Goal: Use online tool/utility: Utilize a website feature to perform a specific function

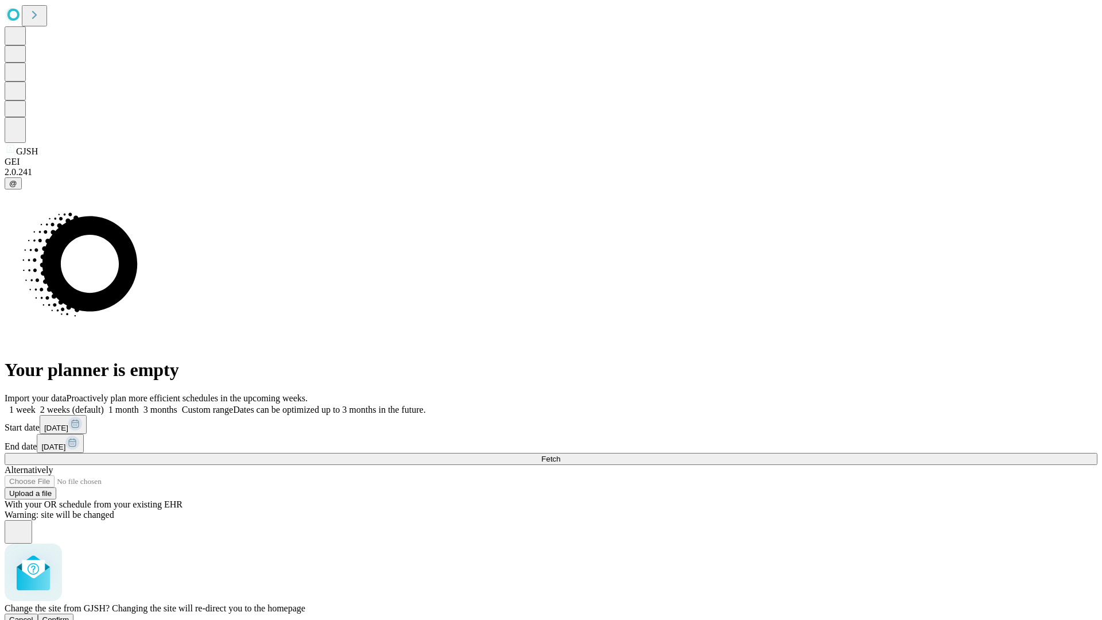
click at [69, 615] on span "Confirm" at bounding box center [55, 619] width 27 height 9
click at [36, 405] on label "1 week" at bounding box center [20, 410] width 31 height 10
click at [560, 455] on span "Fetch" at bounding box center [550, 459] width 19 height 9
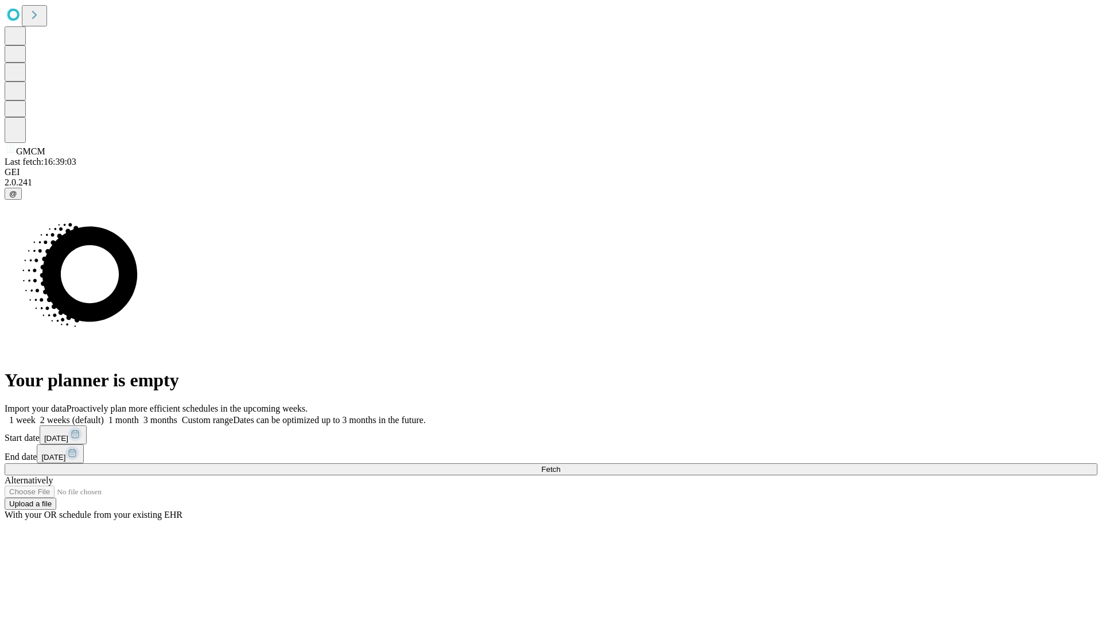
click at [36, 415] on label "1 week" at bounding box center [20, 420] width 31 height 10
click at [560, 465] on span "Fetch" at bounding box center [550, 469] width 19 height 9
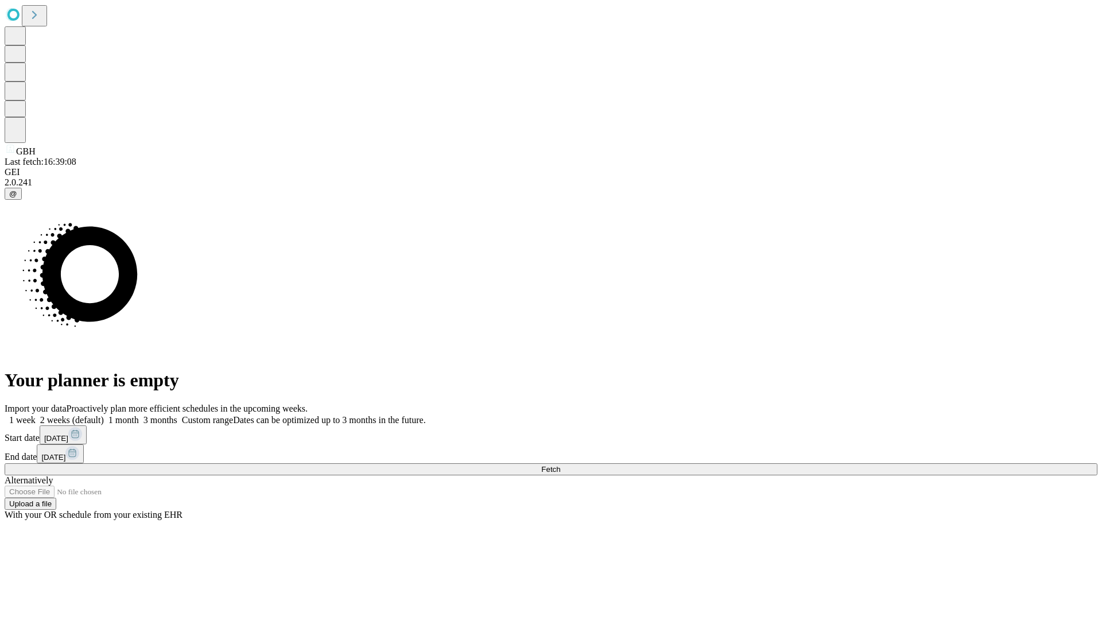
click at [36, 415] on label "1 week" at bounding box center [20, 420] width 31 height 10
click at [560, 465] on span "Fetch" at bounding box center [550, 469] width 19 height 9
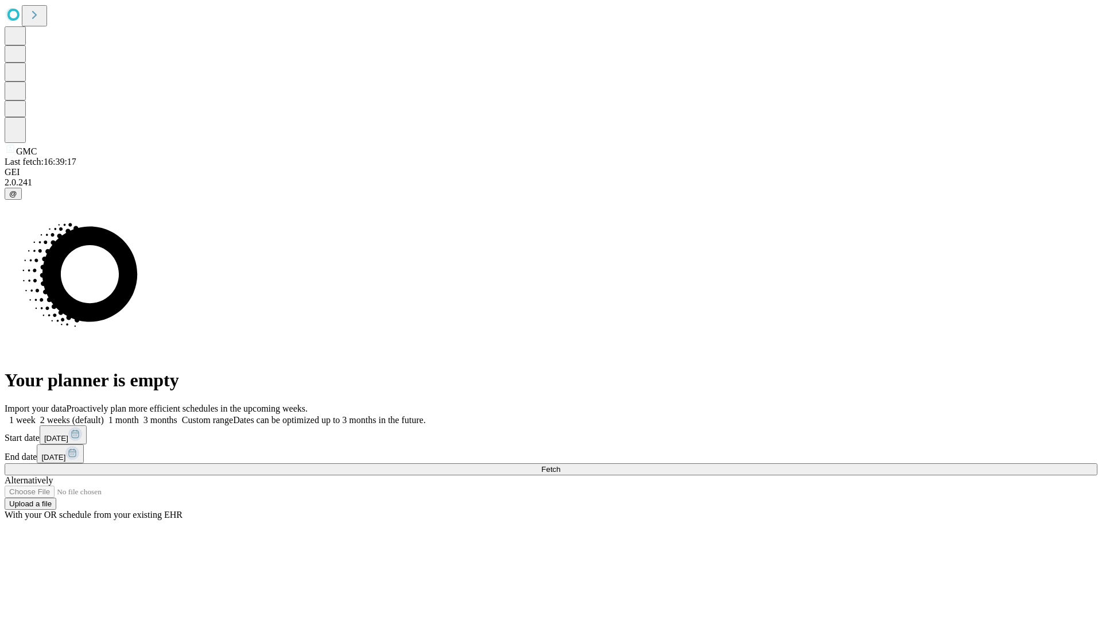
click at [560, 465] on span "Fetch" at bounding box center [550, 469] width 19 height 9
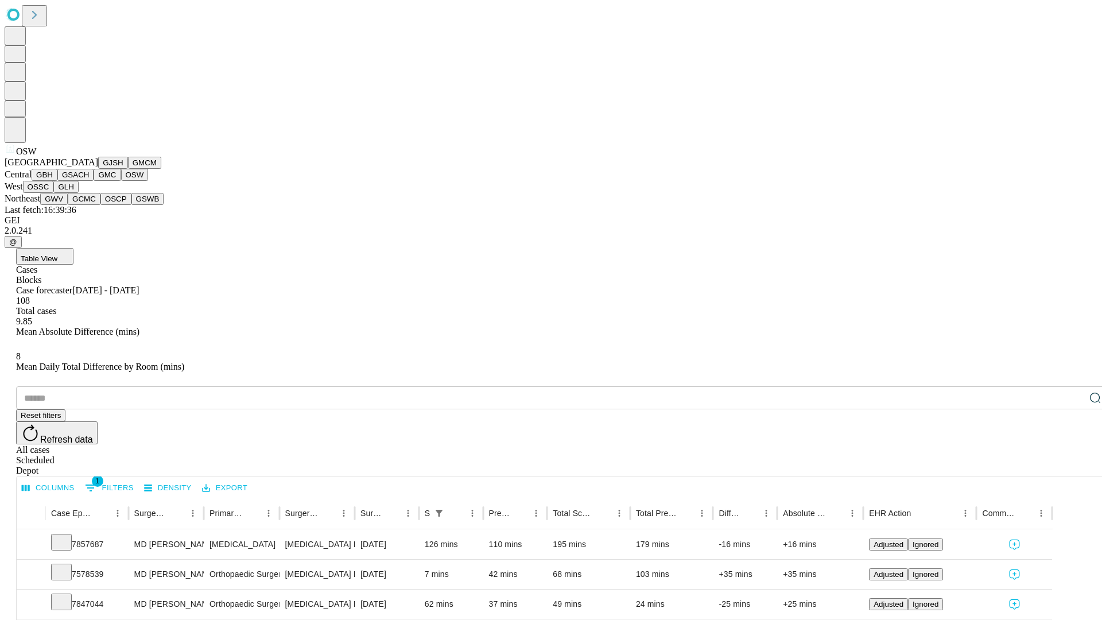
click at [54, 193] on button "OSSC" at bounding box center [38, 187] width 31 height 12
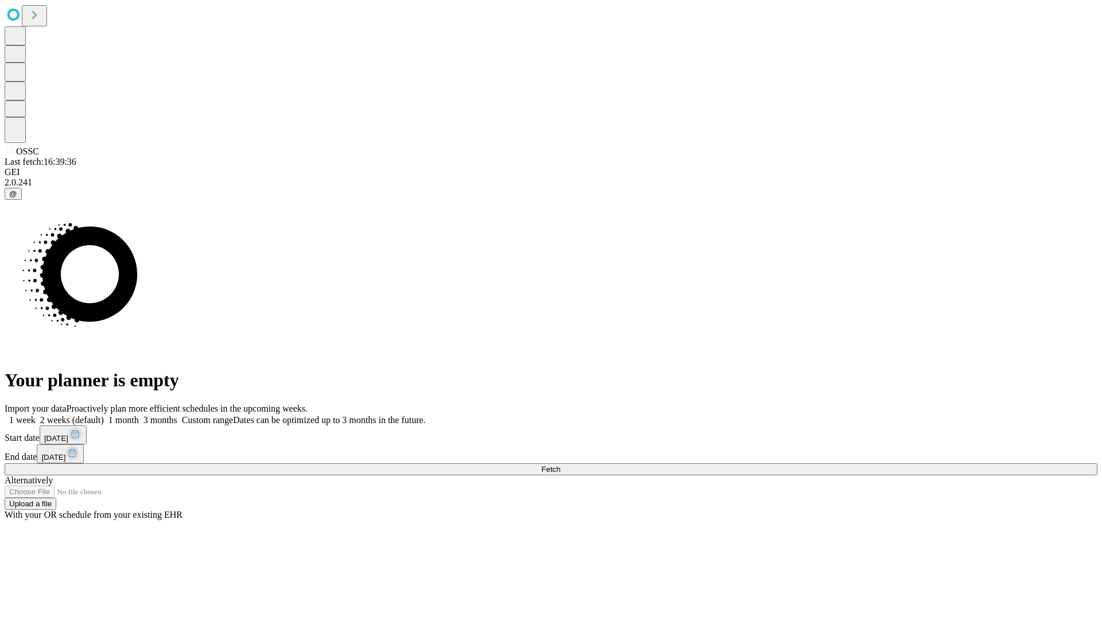
click at [36, 415] on label "1 week" at bounding box center [20, 420] width 31 height 10
click at [560, 465] on span "Fetch" at bounding box center [550, 469] width 19 height 9
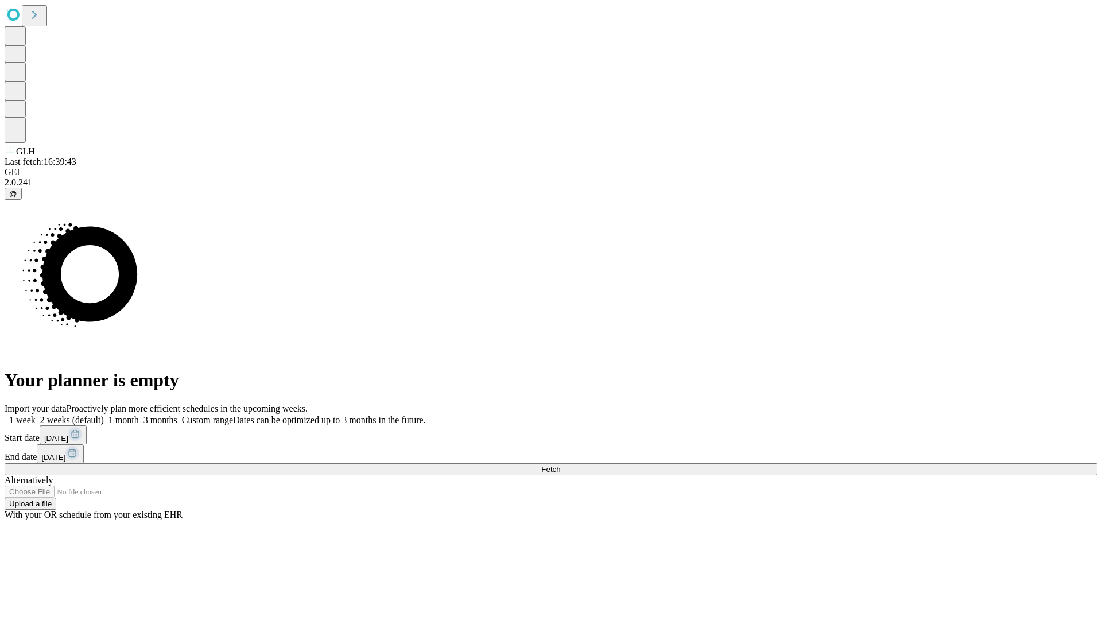
click at [36, 415] on label "1 week" at bounding box center [20, 420] width 31 height 10
click at [560, 465] on span "Fetch" at bounding box center [550, 469] width 19 height 9
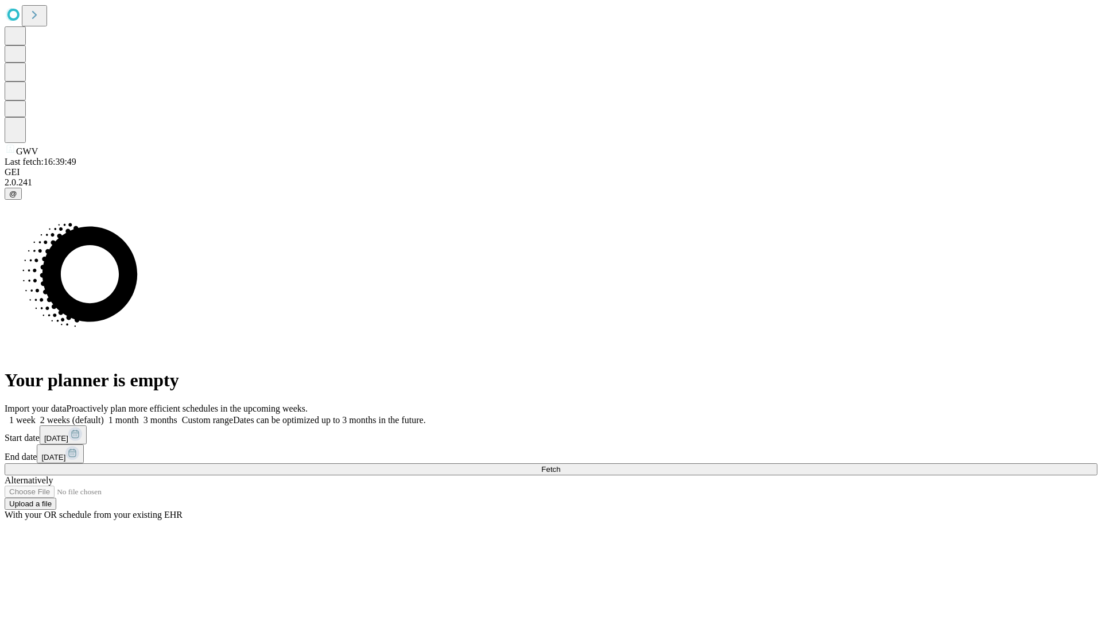
click at [36, 415] on label "1 week" at bounding box center [20, 420] width 31 height 10
click at [560, 465] on span "Fetch" at bounding box center [550, 469] width 19 height 9
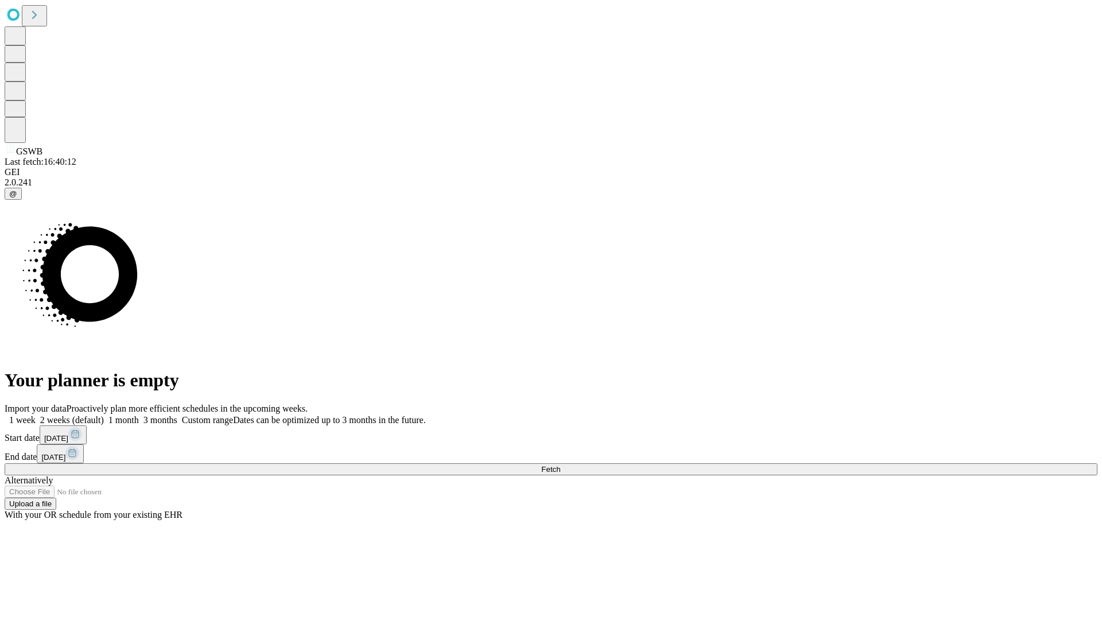
click at [36, 415] on label "1 week" at bounding box center [20, 420] width 31 height 10
click at [560, 465] on span "Fetch" at bounding box center [550, 469] width 19 height 9
